Goal: Find specific page/section: Find specific page/section

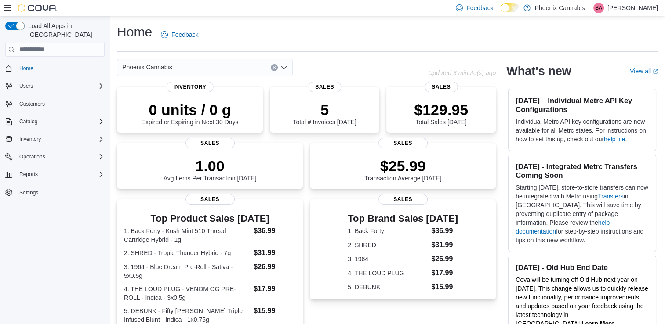
click at [282, 66] on icon "Open list of options" at bounding box center [283, 67] width 7 height 7
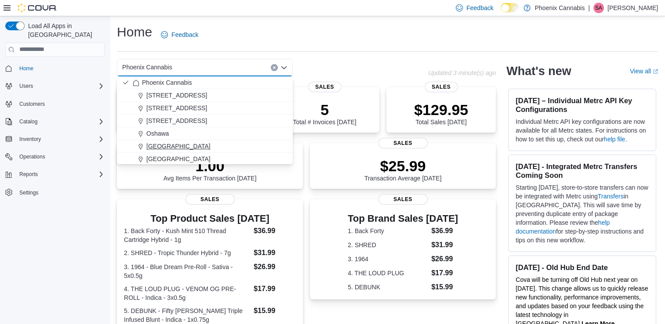
click at [186, 142] on span "[GEOGRAPHIC_DATA]" at bounding box center [178, 146] width 64 height 9
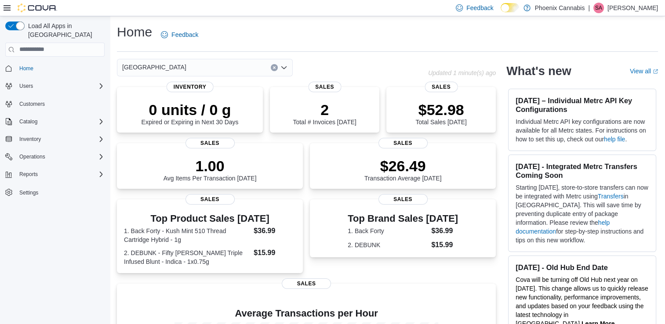
click at [284, 67] on icon "Open list of options" at bounding box center [283, 67] width 7 height 7
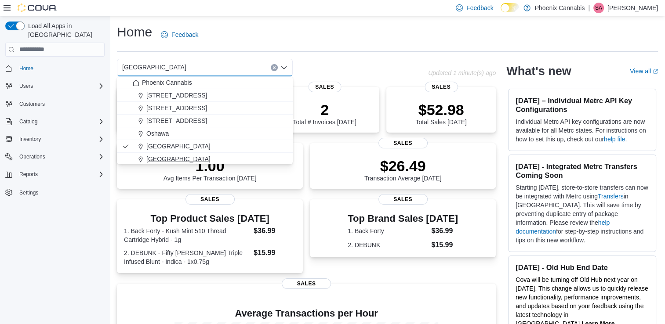
click at [195, 159] on div "[GEOGRAPHIC_DATA]" at bounding box center [210, 159] width 155 height 9
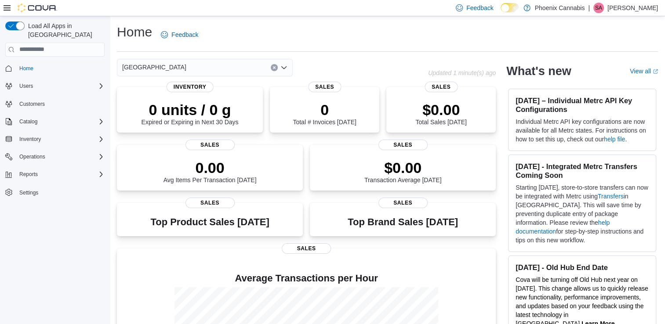
click at [284, 67] on icon "Open list of options" at bounding box center [283, 67] width 7 height 7
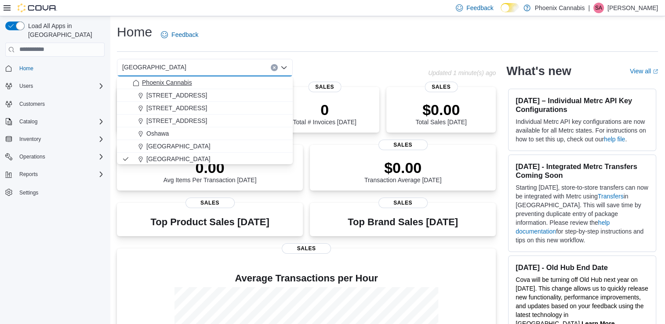
click at [202, 85] on div "Phoenix Cannabis" at bounding box center [210, 82] width 155 height 9
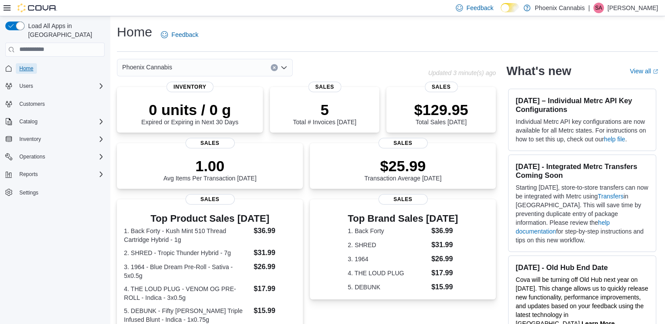
click at [30, 65] on span "Home" at bounding box center [26, 68] width 14 height 7
click at [26, 65] on span "Home" at bounding box center [26, 68] width 14 height 7
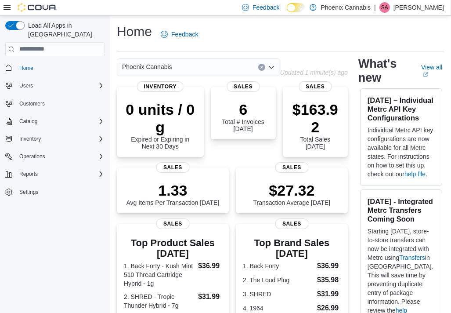
click at [216, 69] on div "Phoenix Cannabis" at bounding box center [198, 67] width 163 height 18
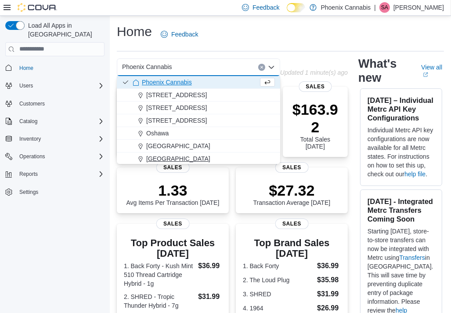
click at [165, 157] on span "[GEOGRAPHIC_DATA]" at bounding box center [178, 158] width 64 height 9
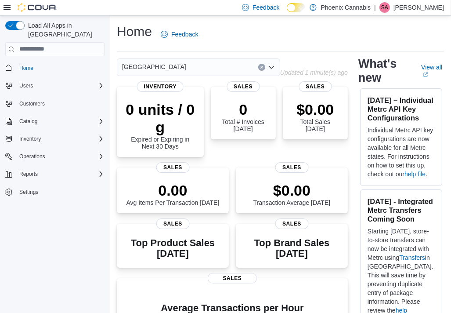
click at [251, 66] on div "Waterloo Combo box. Selected. [GEOGRAPHIC_DATA]. Press Backspace to delete [GEO…" at bounding box center [198, 67] width 163 height 18
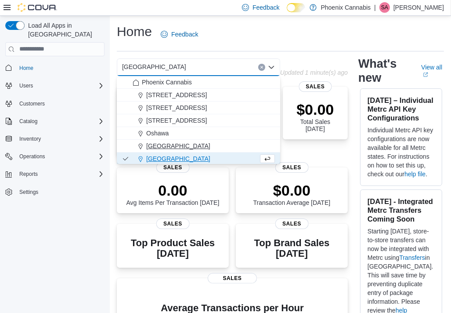
click at [171, 144] on span "[GEOGRAPHIC_DATA]" at bounding box center [178, 145] width 64 height 9
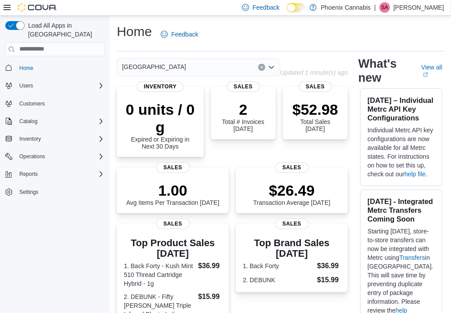
click at [261, 65] on icon "Clear input" at bounding box center [262, 67] width 4 height 4
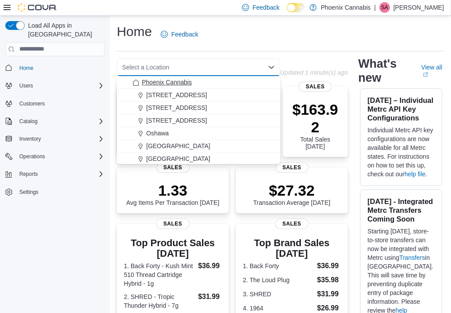
click at [196, 83] on div "Phoenix Cannabis" at bounding box center [204, 82] width 142 height 9
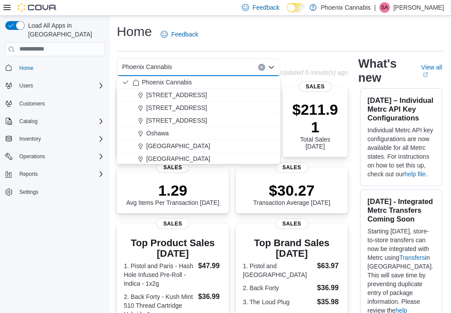
click at [225, 75] on div "Phoenix Cannabis Combo box. Selected. Phoenix Cannabis. Press Backspace to dele…" at bounding box center [198, 67] width 163 height 18
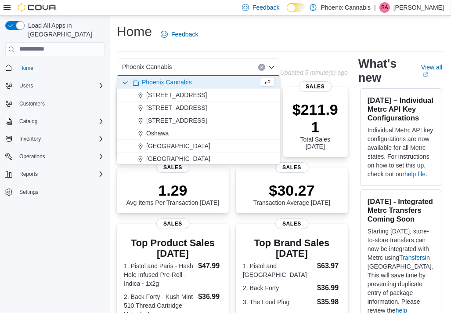
click at [218, 84] on div "Phoenix Cannabis" at bounding box center [196, 82] width 126 height 9
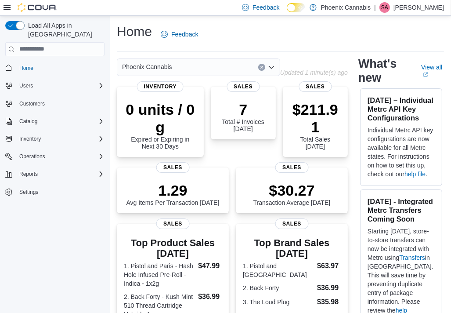
click at [15, 62] on span "Home" at bounding box center [54, 67] width 99 height 11
click at [20, 65] on span "Home" at bounding box center [26, 68] width 14 height 7
